Goal: Task Accomplishment & Management: Manage account settings

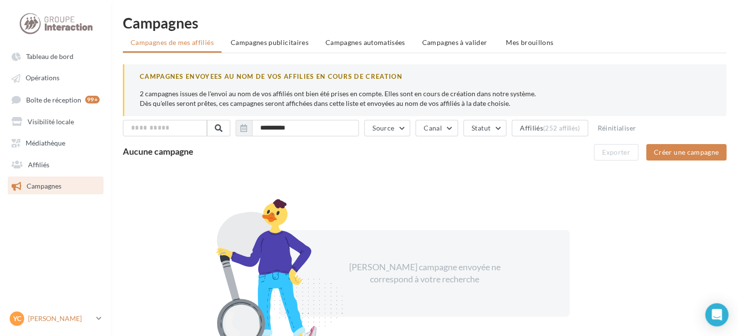
click at [57, 318] on p "[PERSON_NAME]" at bounding box center [60, 319] width 64 height 10
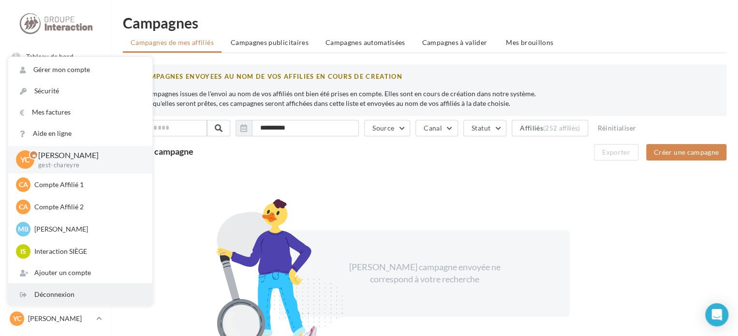
click at [71, 295] on div "Déconnexion" at bounding box center [80, 294] width 144 height 21
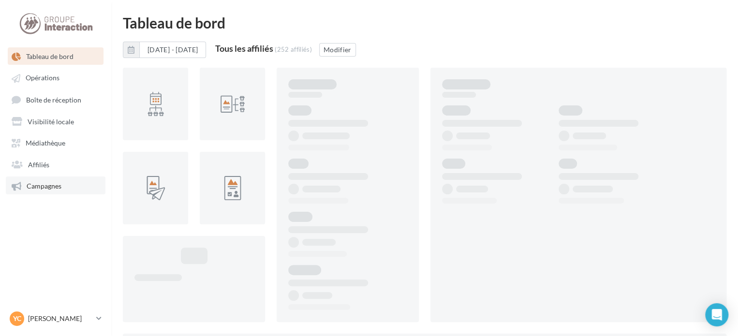
click at [43, 185] on span "Campagnes" at bounding box center [44, 186] width 35 height 8
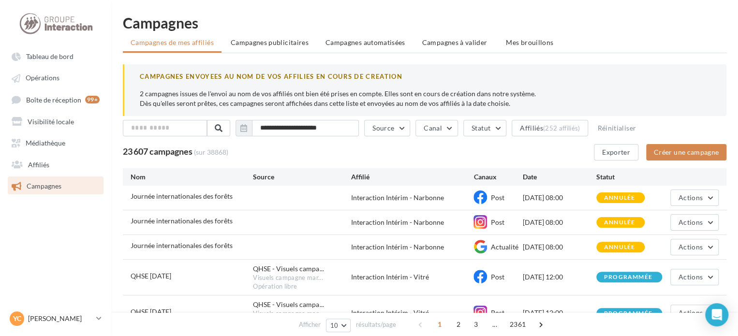
click at [219, 99] on p "2 campagnes issues de l'envoi au nom de vos affiliés ont bien été prises en com…" at bounding box center [425, 98] width 571 height 19
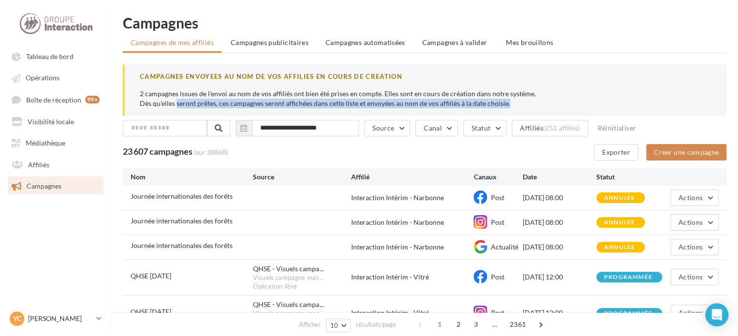
click at [219, 99] on p "2 campagnes issues de l'envoi au nom de vos affiliés ont bien été prises en com…" at bounding box center [425, 98] width 571 height 19
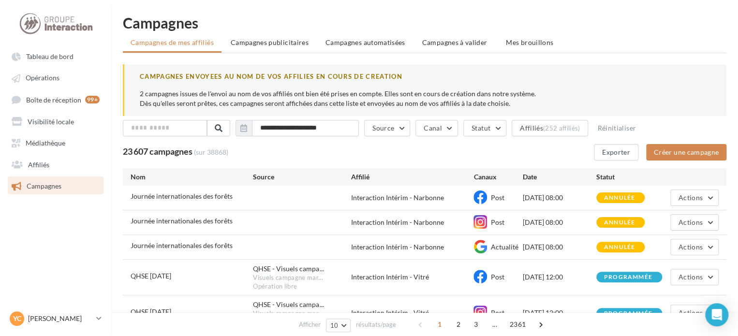
click at [226, 91] on p "2 campagnes issues de l'envoi au nom de vos affiliés ont bien été prises en com…" at bounding box center [425, 98] width 571 height 19
click at [290, 92] on p "2 campagnes issues de l'envoi au nom de vos affiliés ont bien été prises en com…" at bounding box center [425, 98] width 571 height 19
drag, startPoint x: 246, startPoint y: 96, endPoint x: 222, endPoint y: 97, distance: 23.2
click at [244, 96] on p "2 campagnes issues de l'envoi au nom de vos affiliés ont bien été prises en com…" at bounding box center [425, 98] width 571 height 19
click at [221, 97] on p "2 campagnes issues de l'envoi au nom de vos affiliés ont bien été prises en com…" at bounding box center [425, 98] width 571 height 19
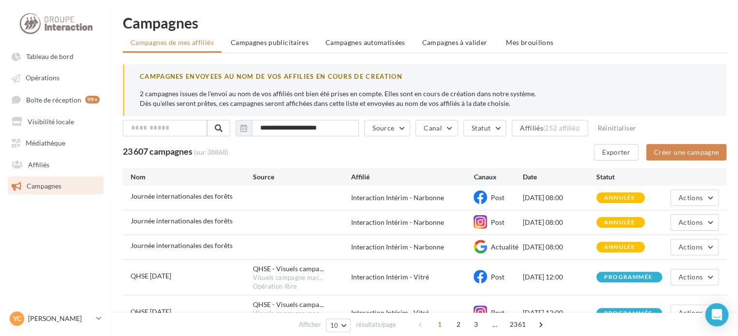
click at [276, 102] on p "2 campagnes issues de l'envoi au nom de vos affiliés ont bien été prises en com…" at bounding box center [425, 98] width 571 height 19
click at [225, 95] on p "2 campagnes issues de l'envoi au nom de vos affiliés ont bien été prises en com…" at bounding box center [425, 98] width 571 height 19
